Goal: Task Accomplishment & Management: Use online tool/utility

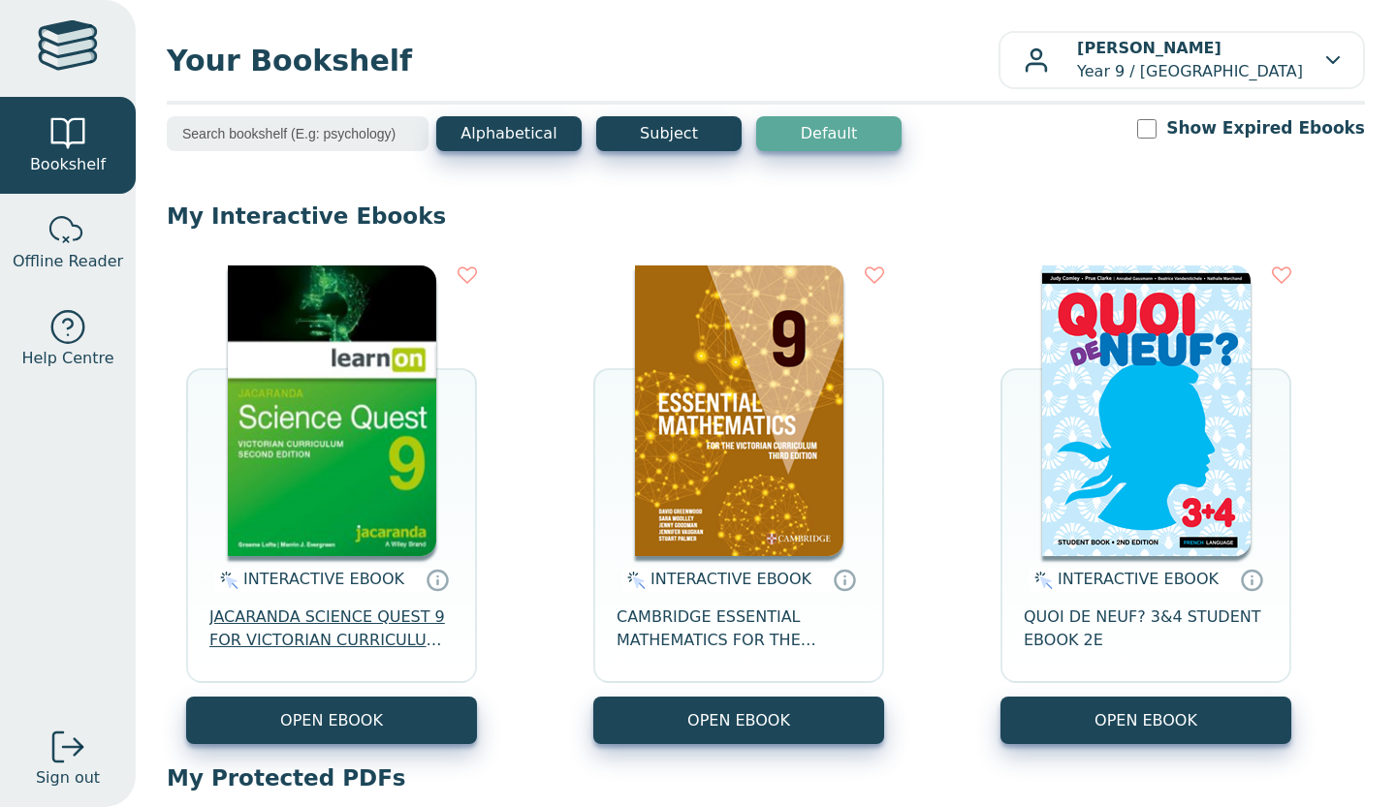
click at [334, 640] on span "JACARANDA SCIENCE QUEST 9 FOR VICTORIAN CURRICULUM LEARNON 2E EBOOK" at bounding box center [331, 629] width 244 height 47
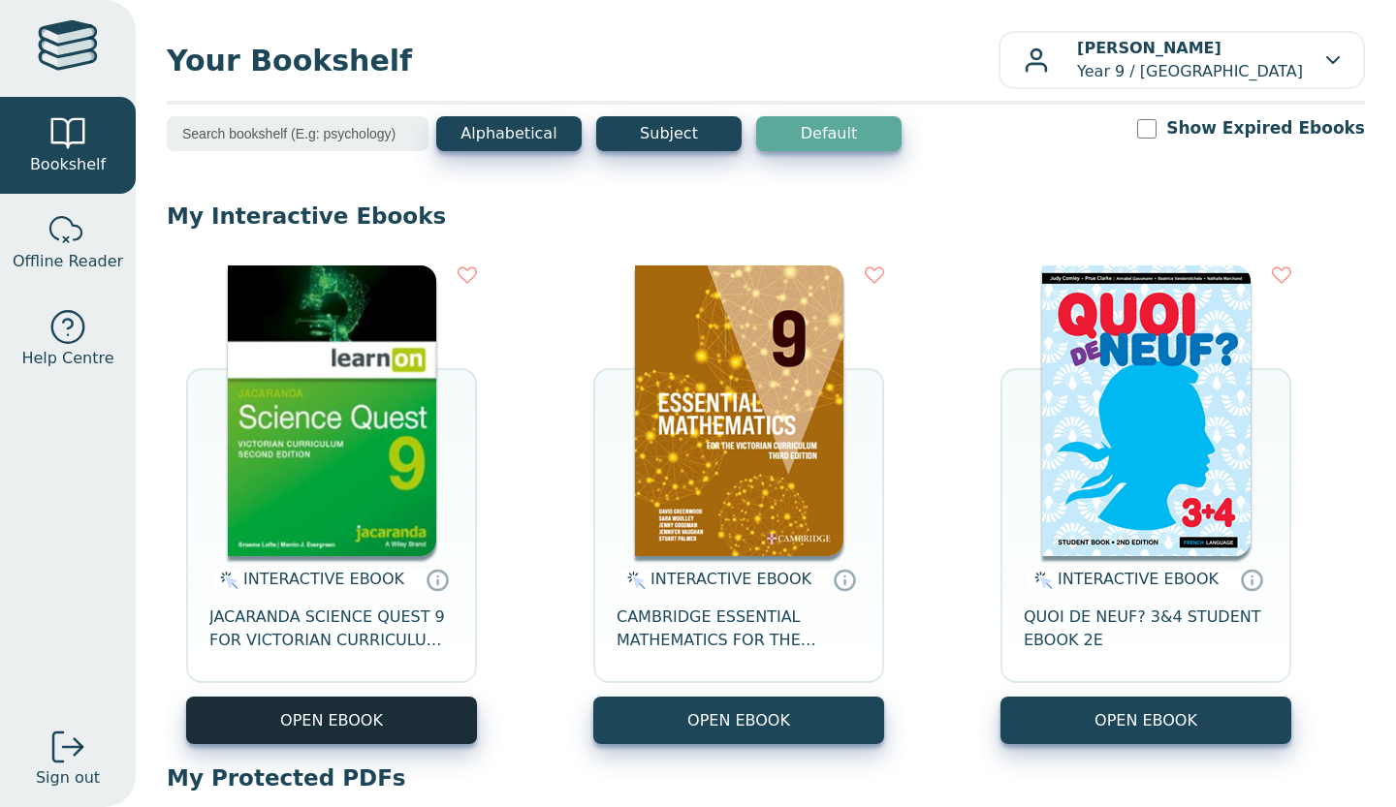
click at [317, 717] on button "OPEN EBOOK" at bounding box center [331, 720] width 291 height 47
